Goal: Task Accomplishment & Management: Use online tool/utility

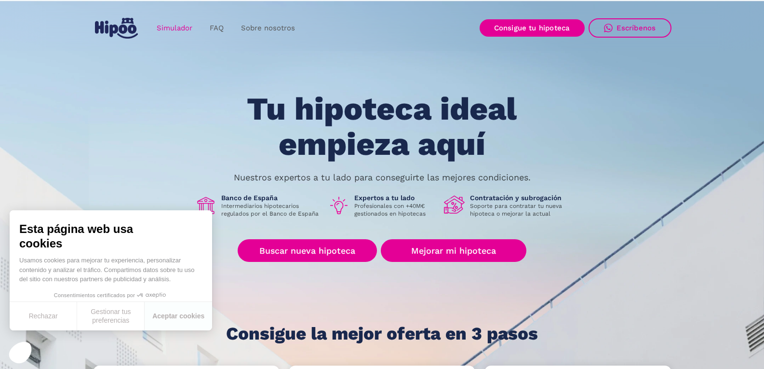
click at [171, 28] on link "Simulador" at bounding box center [174, 28] width 53 height 19
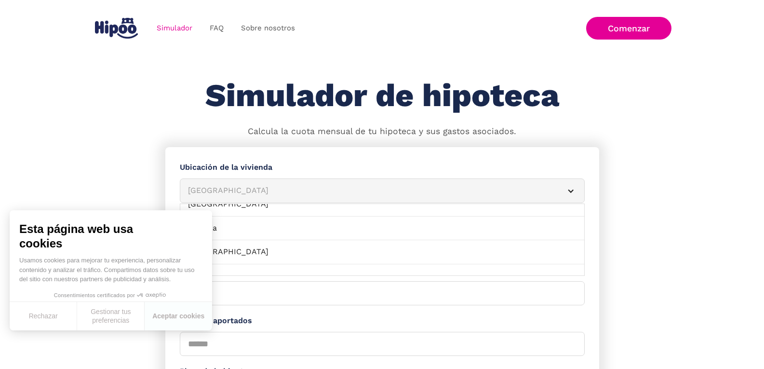
scroll to position [62, 0]
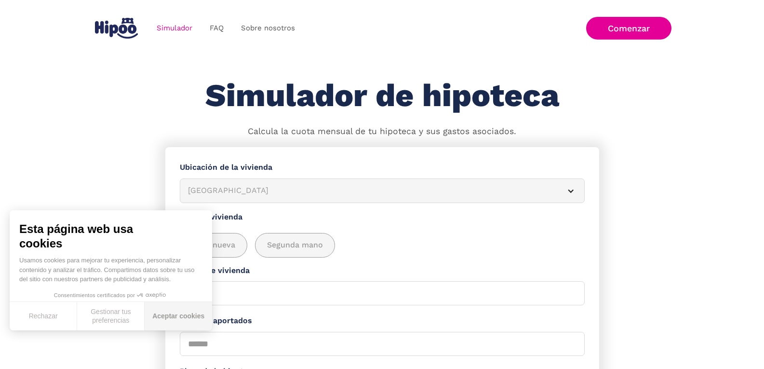
click at [168, 315] on button "Aceptar cookies" at bounding box center [178, 316] width 67 height 28
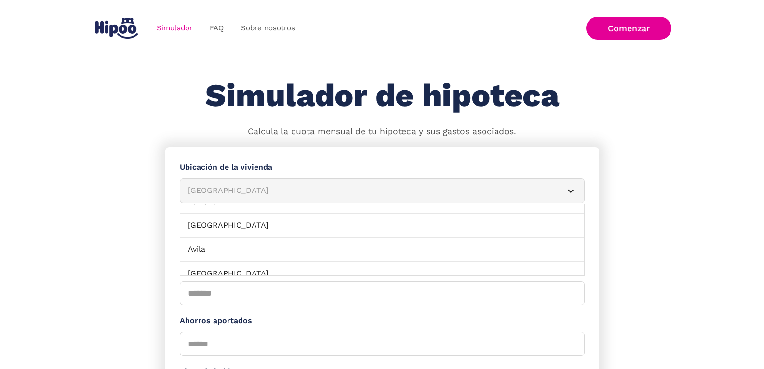
scroll to position [0, 0]
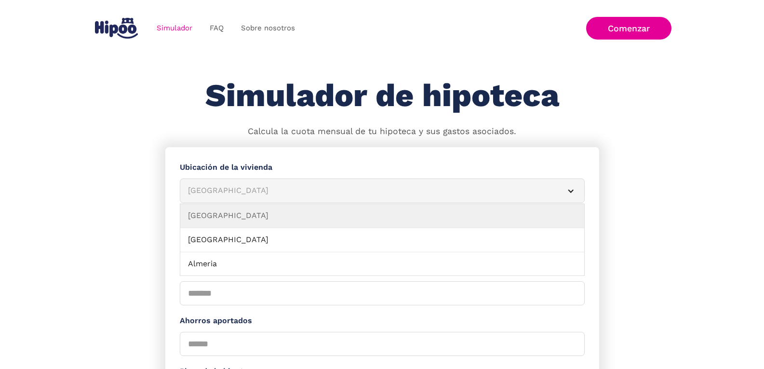
click at [344, 193] on div "Albacete" at bounding box center [370, 191] width 365 height 12
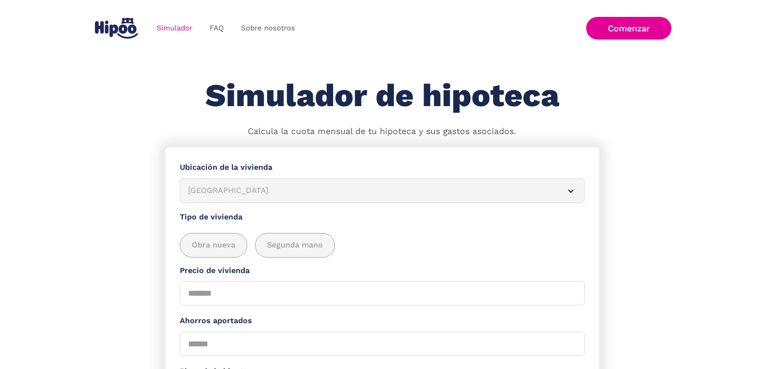
click at [344, 193] on div "Albacete" at bounding box center [370, 191] width 365 height 12
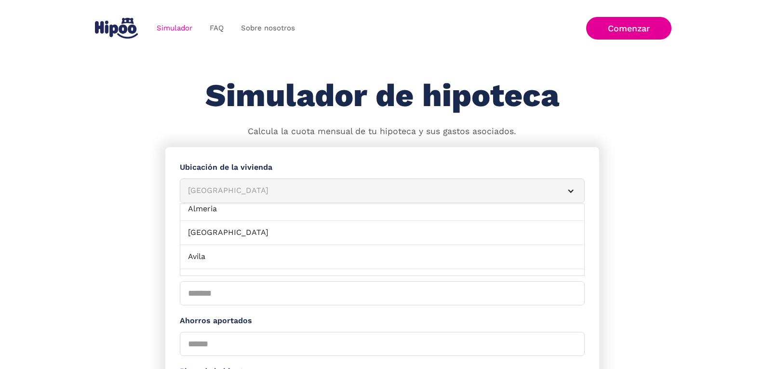
scroll to position [41, 0]
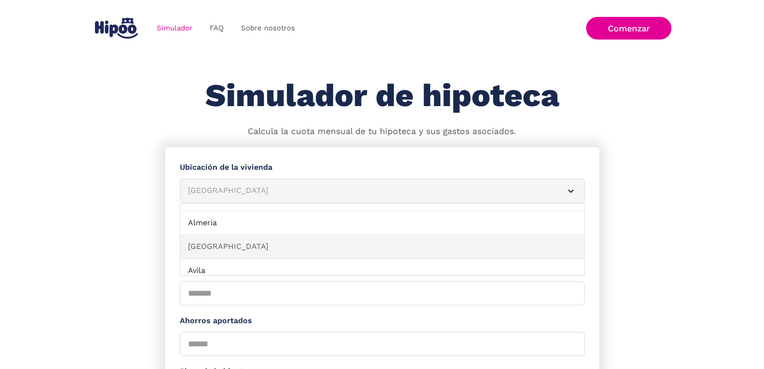
click at [405, 241] on link "Asturias" at bounding box center [382, 247] width 404 height 24
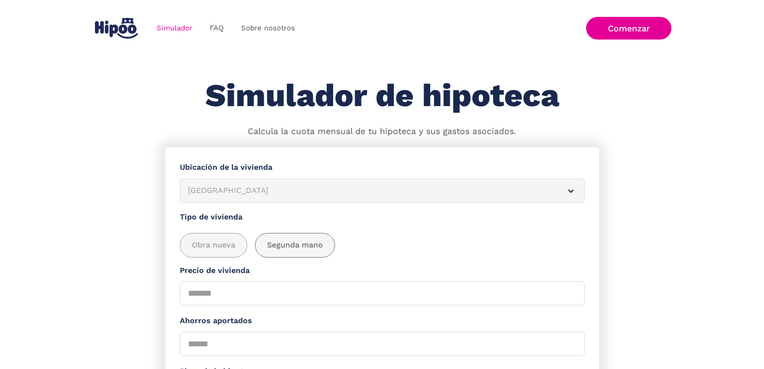
click at [315, 245] on span "Segunda mano" at bounding box center [295, 245] width 56 height 12
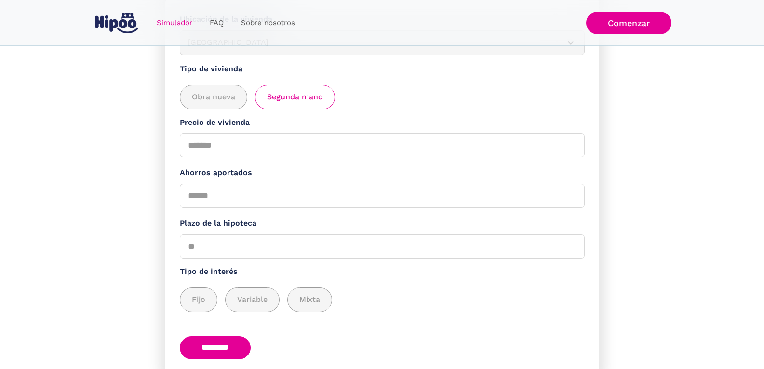
scroll to position [154, 0]
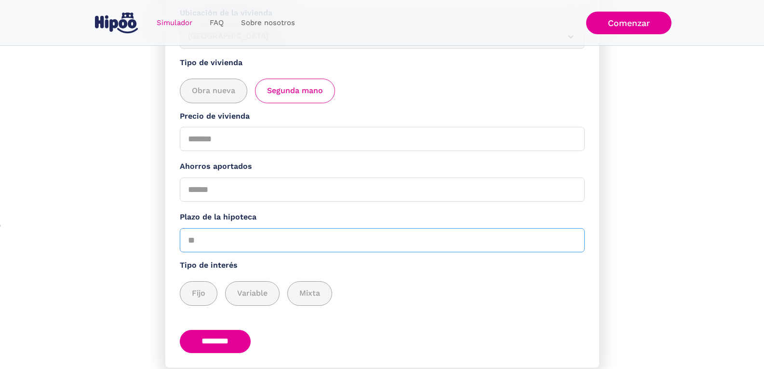
click at [290, 245] on input "Plazo de la hipoteca" at bounding box center [382, 240] width 405 height 24
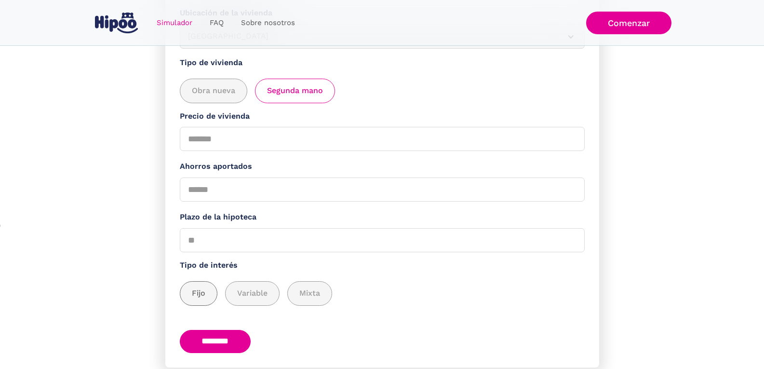
click at [198, 293] on span "Fijo" at bounding box center [198, 293] width 13 height 12
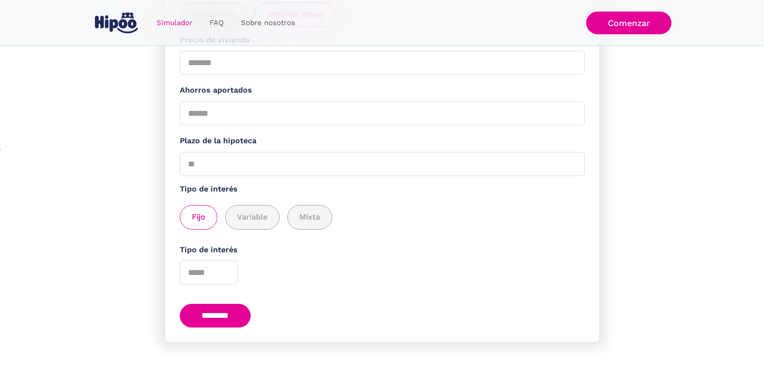
scroll to position [239, 0]
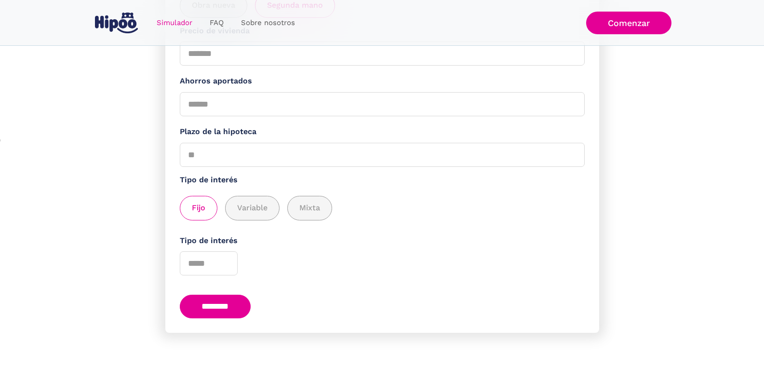
click at [221, 305] on input "********" at bounding box center [215, 306] width 71 height 24
click at [281, 56] on input "Precio de vivienda" at bounding box center [382, 53] width 405 height 24
type input "******"
click at [333, 84] on label "Ahorros aportados" at bounding box center [382, 81] width 405 height 12
click at [333, 92] on input "Ahorros aportados" at bounding box center [382, 104] width 405 height 24
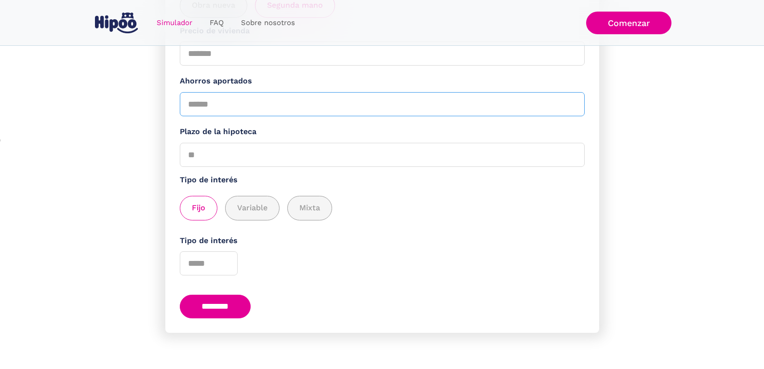
type input "*****"
click at [405, 244] on label "Tipo de interés" at bounding box center [382, 241] width 405 height 12
click at [237, 251] on input "Tipo de interés" at bounding box center [209, 263] width 58 height 24
click at [228, 265] on input "*" at bounding box center [209, 263] width 58 height 24
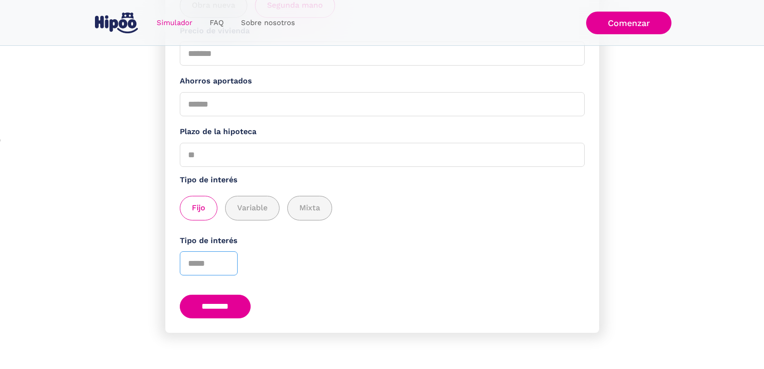
click at [226, 261] on input "*" at bounding box center [209, 263] width 58 height 24
click at [224, 266] on input "*" at bounding box center [209, 263] width 58 height 24
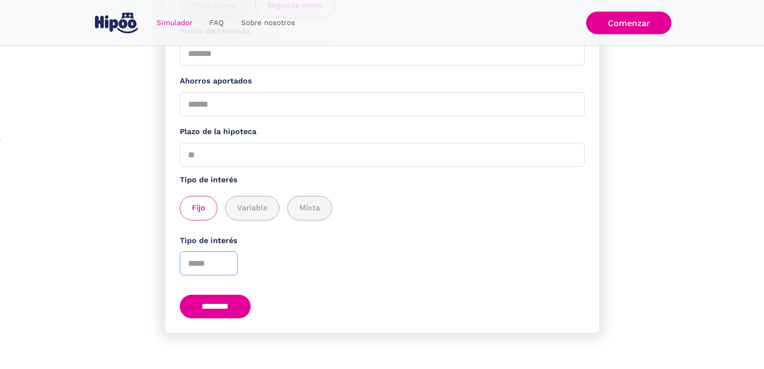
type input "*"
click at [224, 266] on input "*" at bounding box center [209, 263] width 58 height 24
click at [215, 303] on input "********" at bounding box center [215, 306] width 71 height 24
click at [308, 158] on input "Plazo de la hipoteca" at bounding box center [382, 155] width 405 height 24
type input "**"
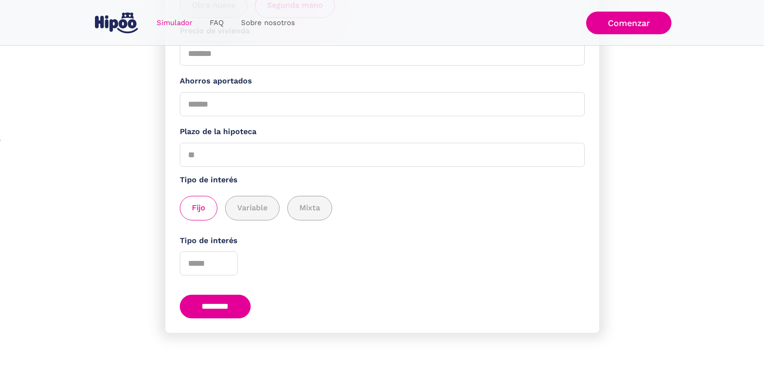
click at [234, 305] on input "********" at bounding box center [215, 306] width 71 height 24
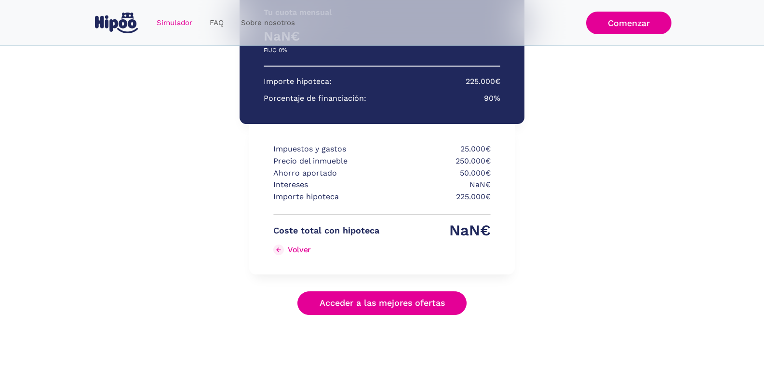
scroll to position [157, 0]
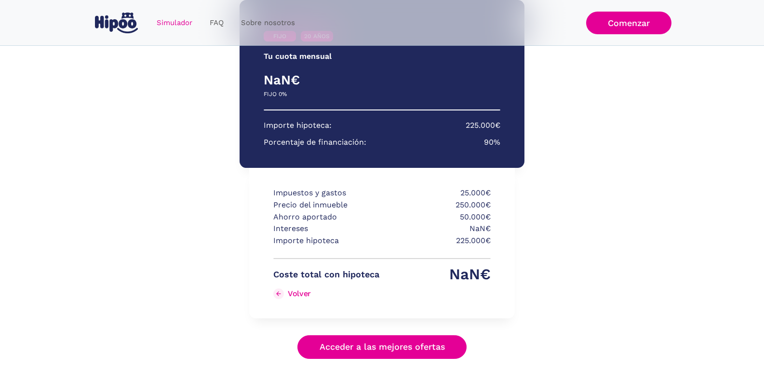
click at [437, 342] on link "Acceder a las mejores ofertas" at bounding box center [382, 347] width 170 height 24
click at [270, 20] on link "Sobre nosotros" at bounding box center [267, 22] width 71 height 19
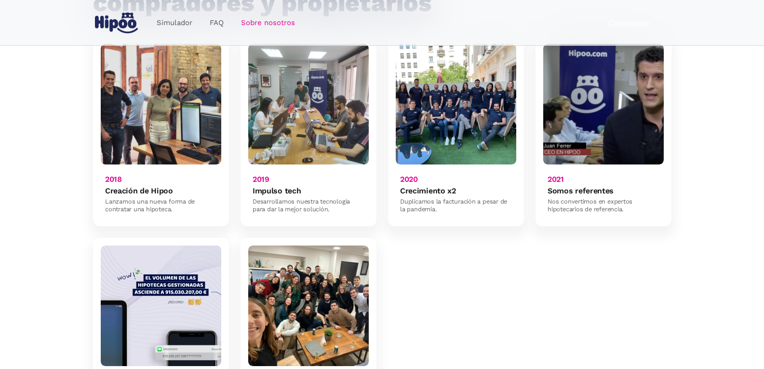
scroll to position [967, 0]
